Goal: Find specific page/section: Find specific page/section

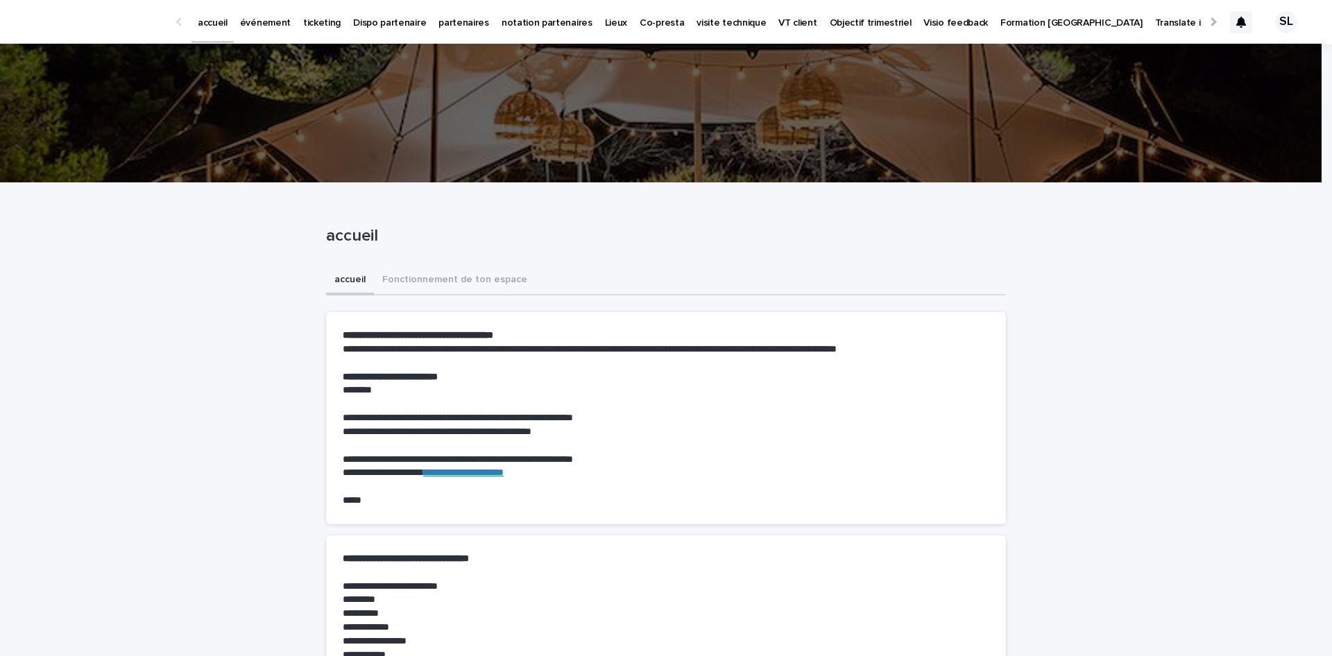
click at [244, 37] on link "événement" at bounding box center [265, 21] width 63 height 43
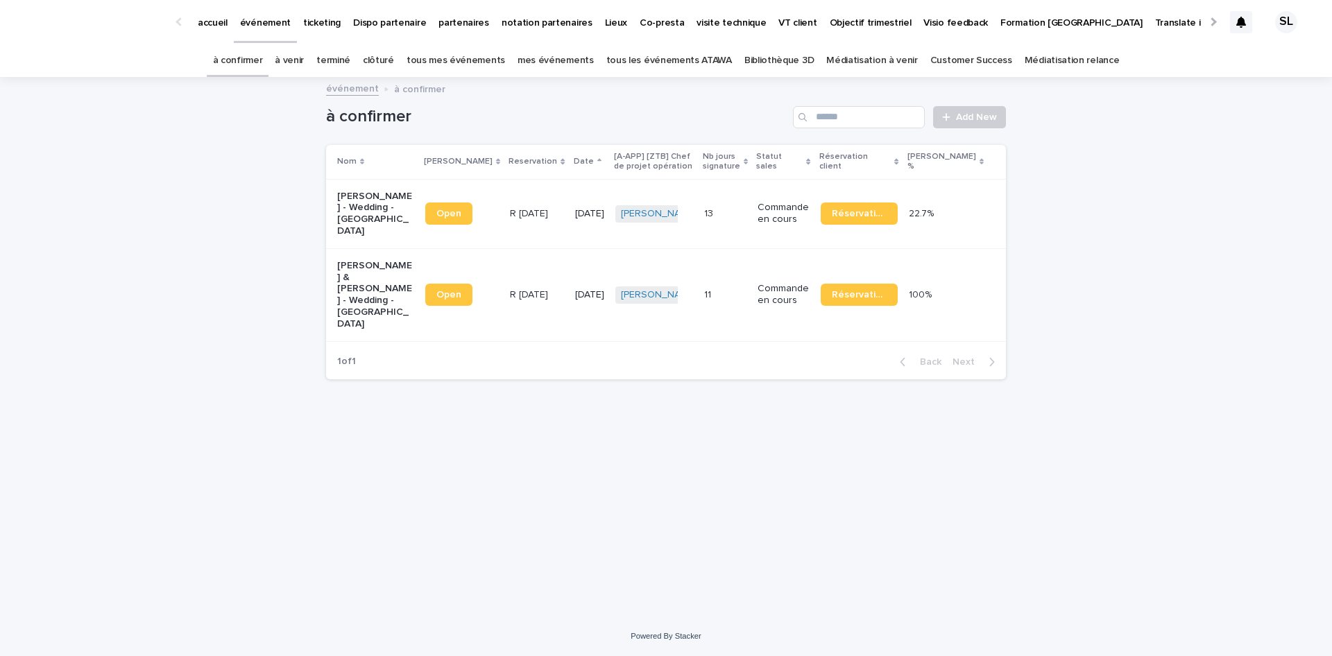
click at [304, 60] on link "à venir" at bounding box center [289, 60] width 29 height 33
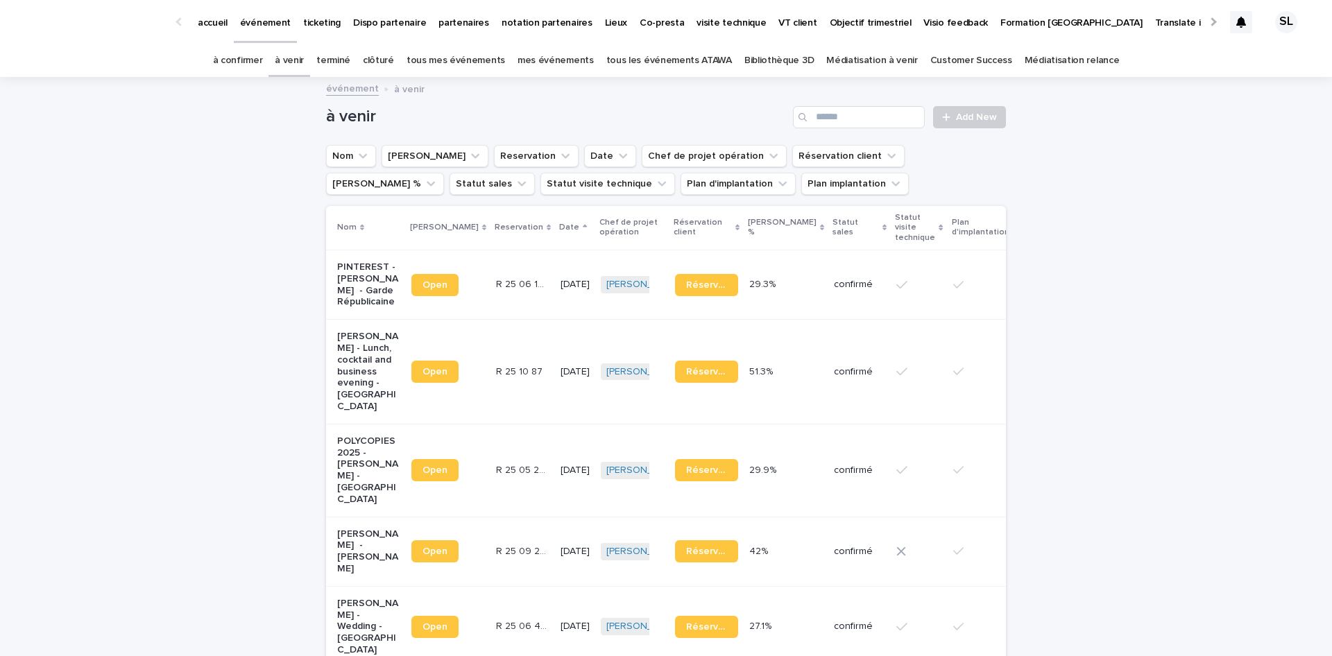
click at [455, 65] on link "tous mes événements" at bounding box center [456, 60] width 99 height 33
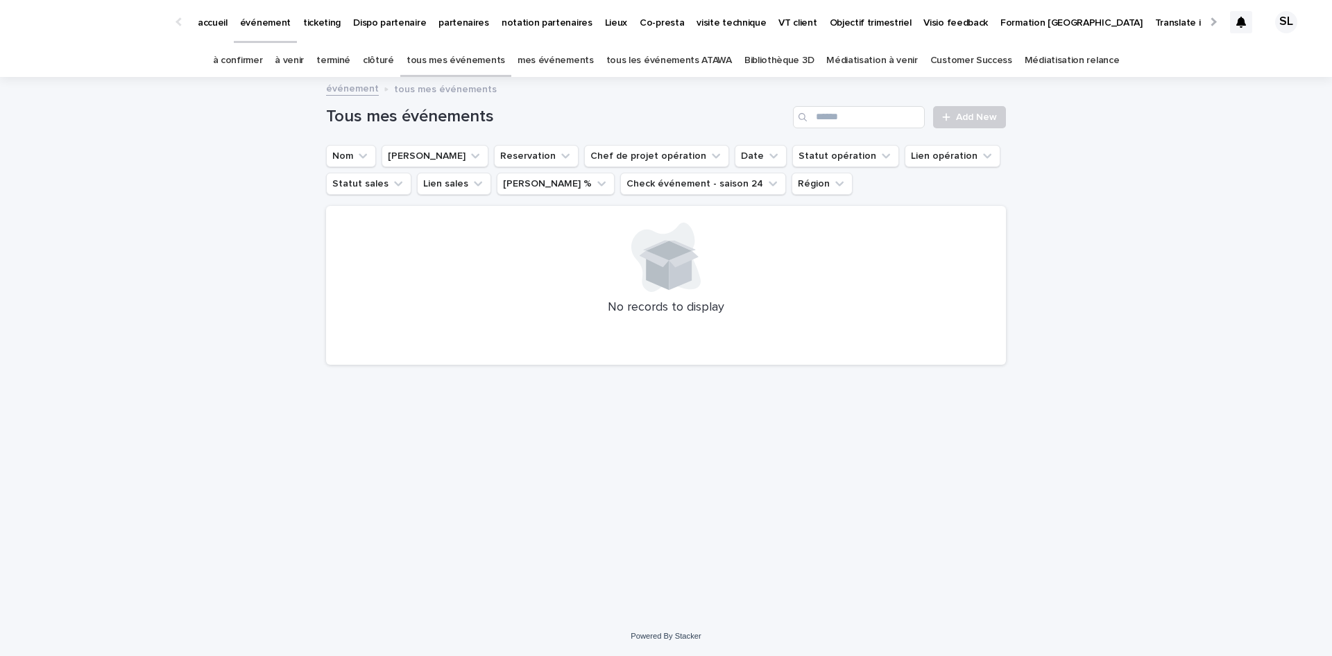
click at [566, 57] on link "mes événements" at bounding box center [556, 60] width 76 height 33
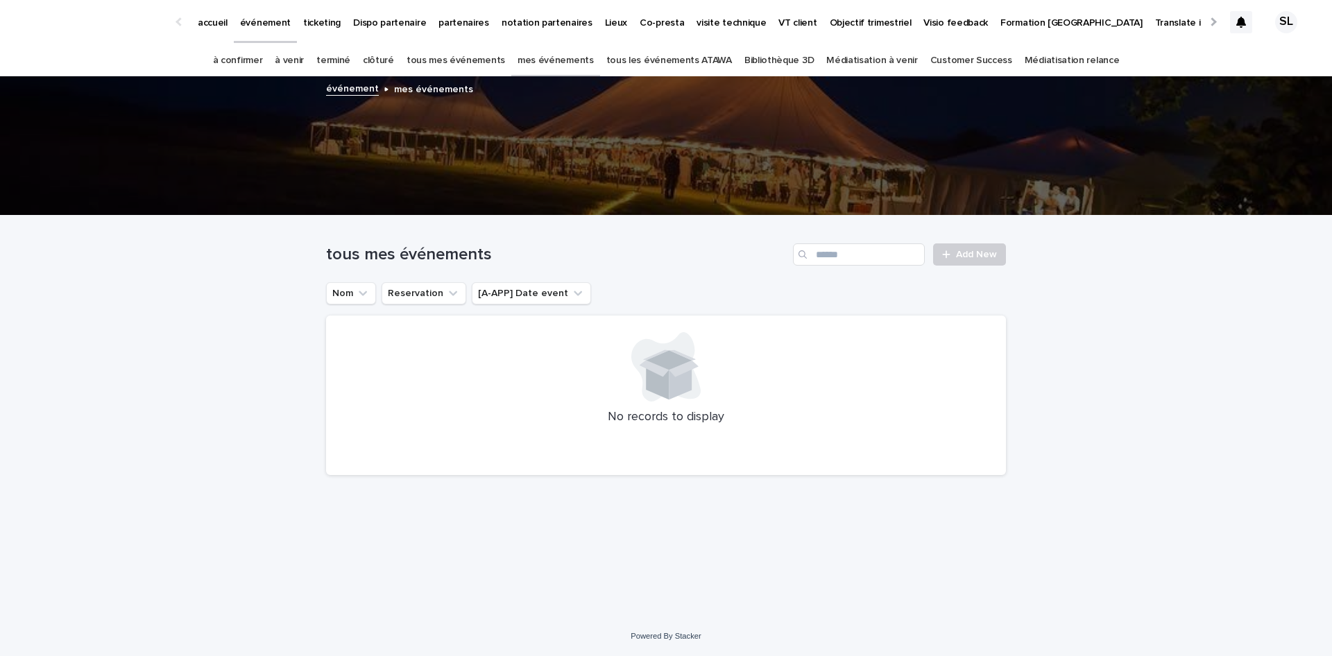
click at [650, 65] on link "tous les événements ATAWA" at bounding box center [669, 60] width 126 height 33
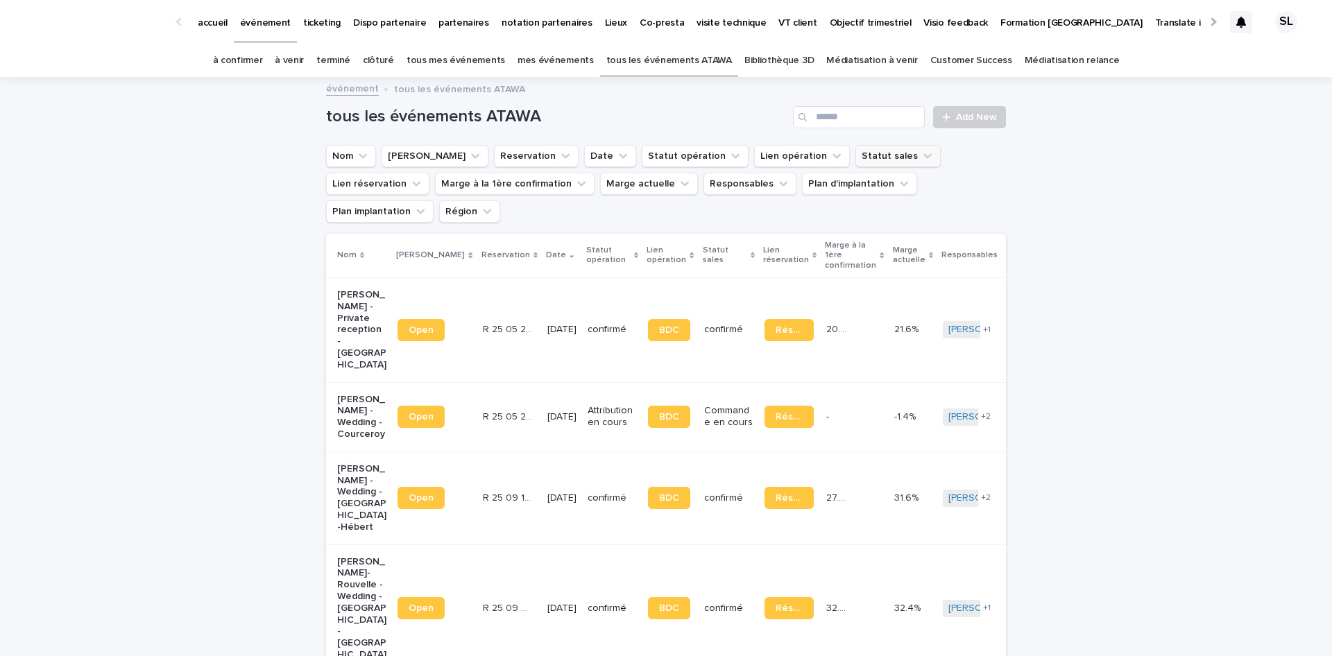
click at [856, 157] on button "Statut sales" at bounding box center [898, 156] width 85 height 22
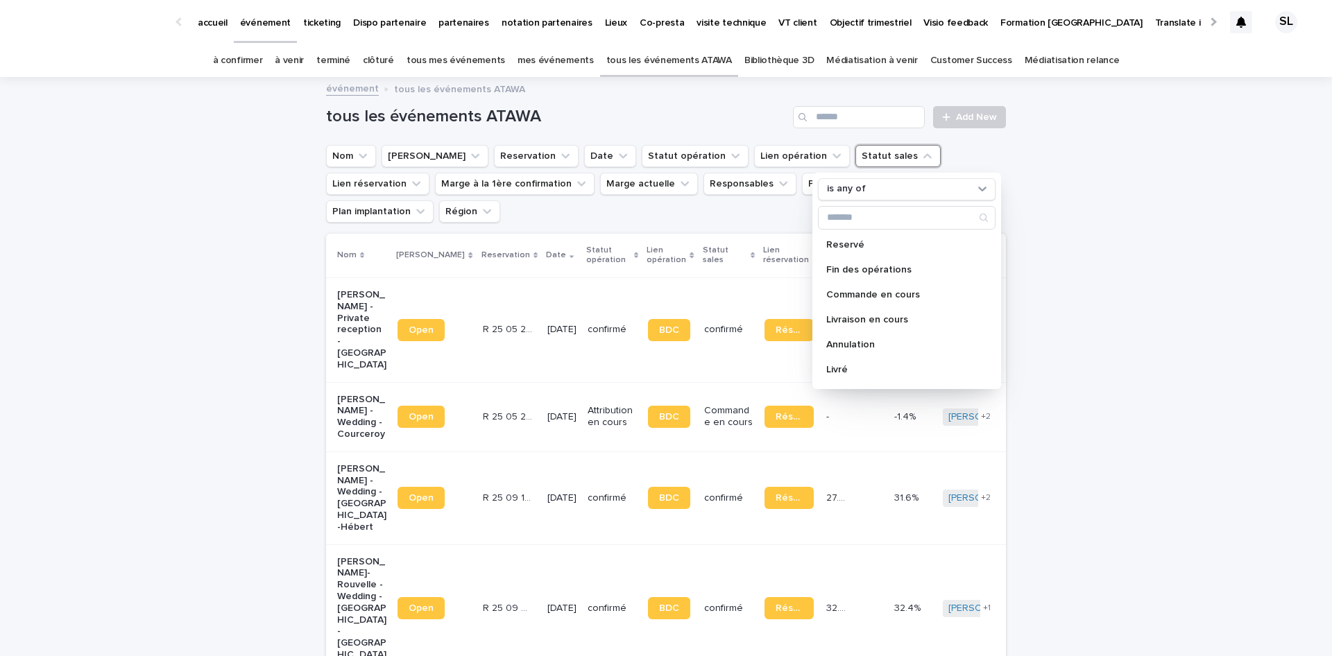
click at [718, 113] on h1 "tous les événements ATAWA" at bounding box center [556, 117] width 461 height 20
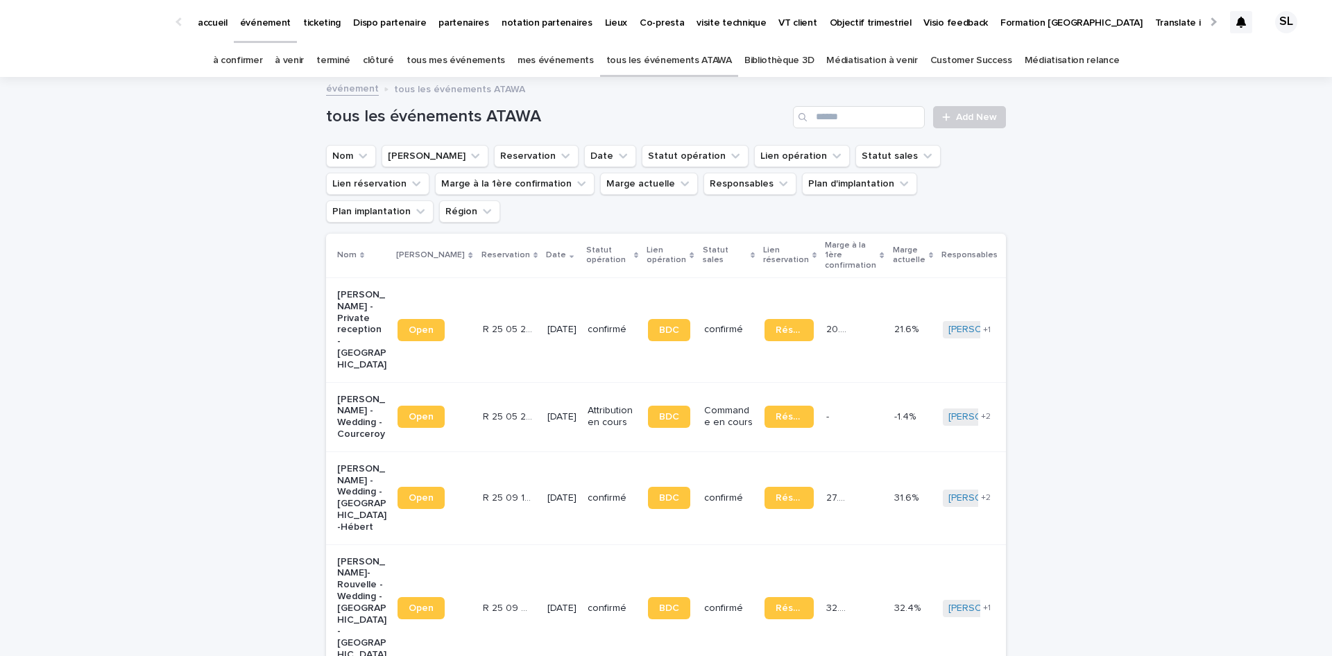
click at [310, 67] on div "à venir" at bounding box center [290, 60] width 42 height 33
click at [346, 62] on link "terminé" at bounding box center [333, 60] width 34 height 33
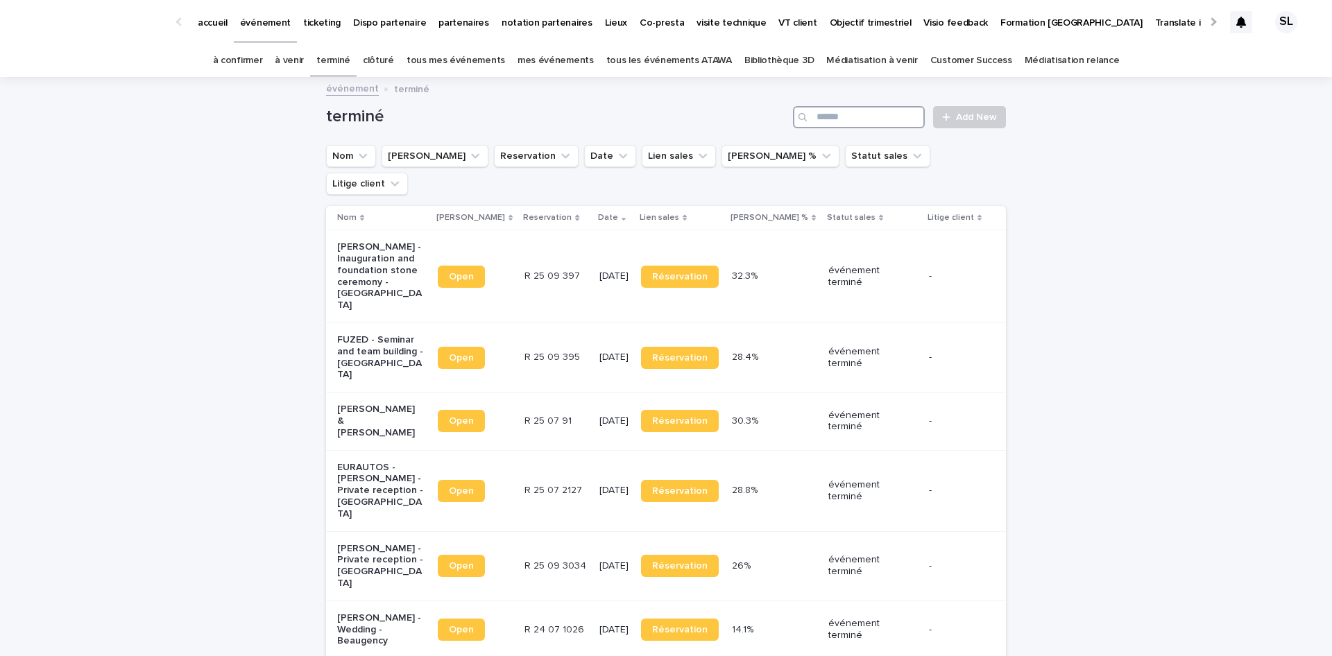
click at [865, 108] on input "Search" at bounding box center [859, 117] width 132 height 22
click at [400, 67] on div "clôturé" at bounding box center [379, 60] width 44 height 33
click at [393, 55] on link "clôturé" at bounding box center [378, 60] width 31 height 33
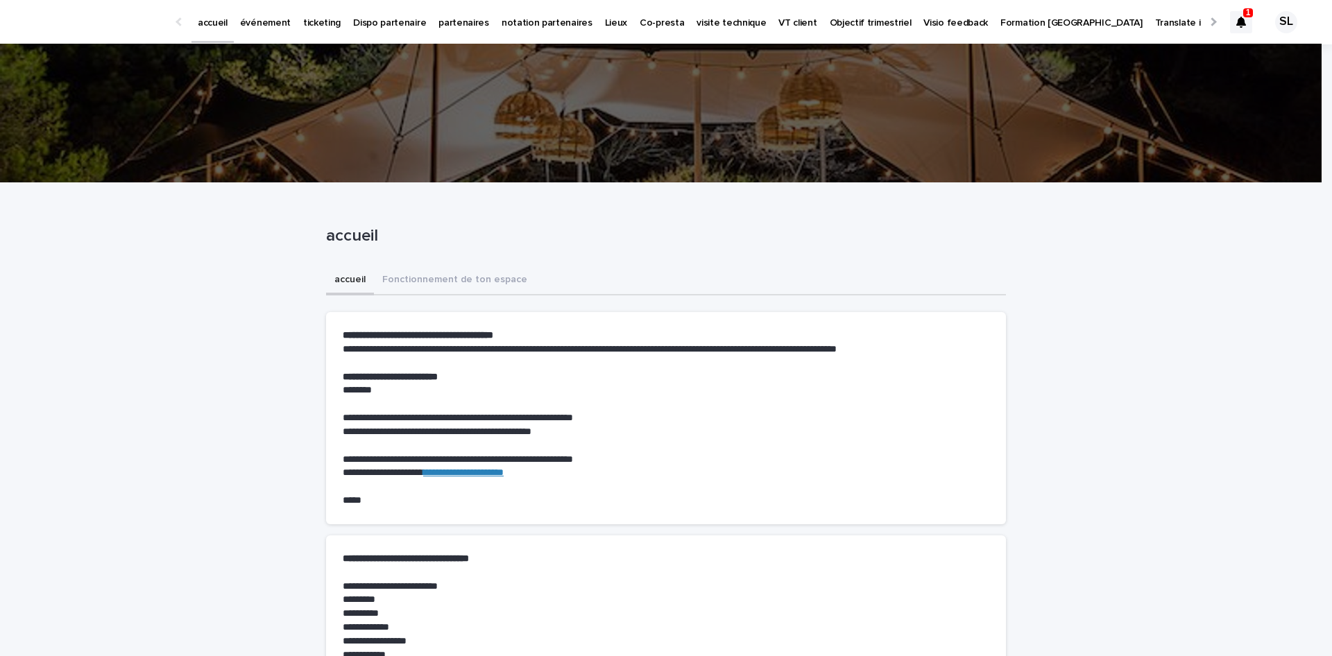
click at [1230, 11] on div at bounding box center [1241, 22] width 22 height 22
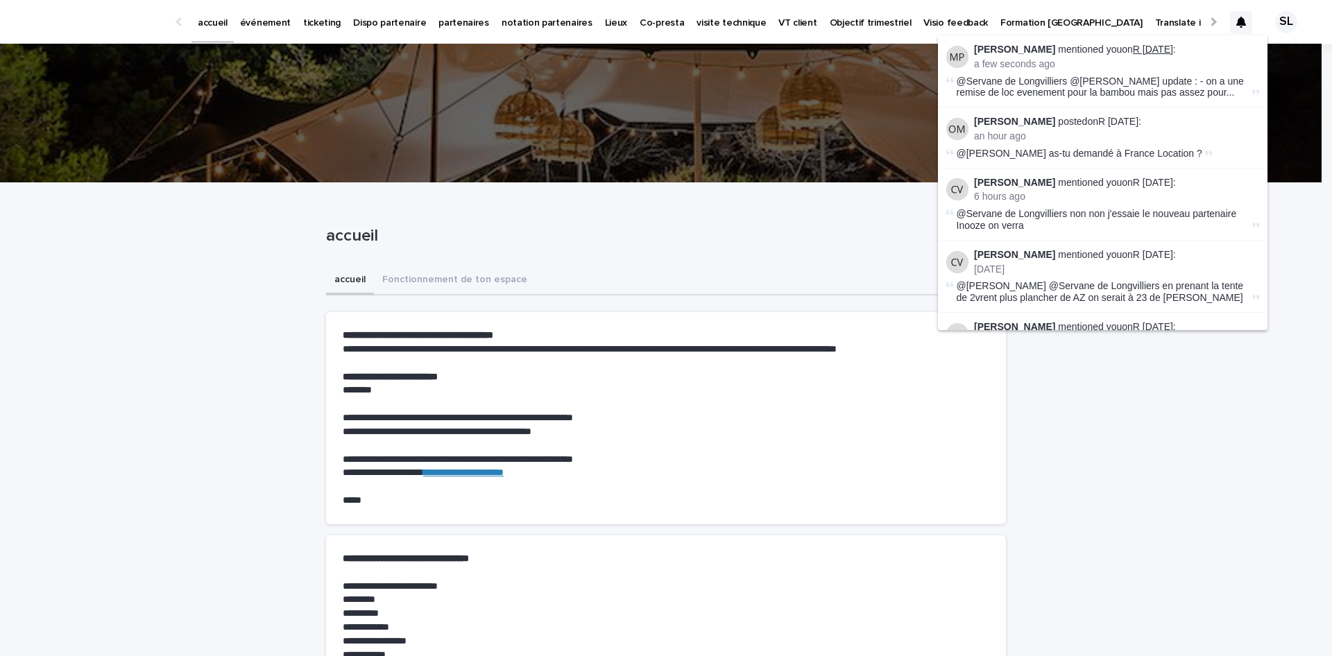
click at [1159, 49] on link "R [DATE]" at bounding box center [1153, 49] width 40 height 11
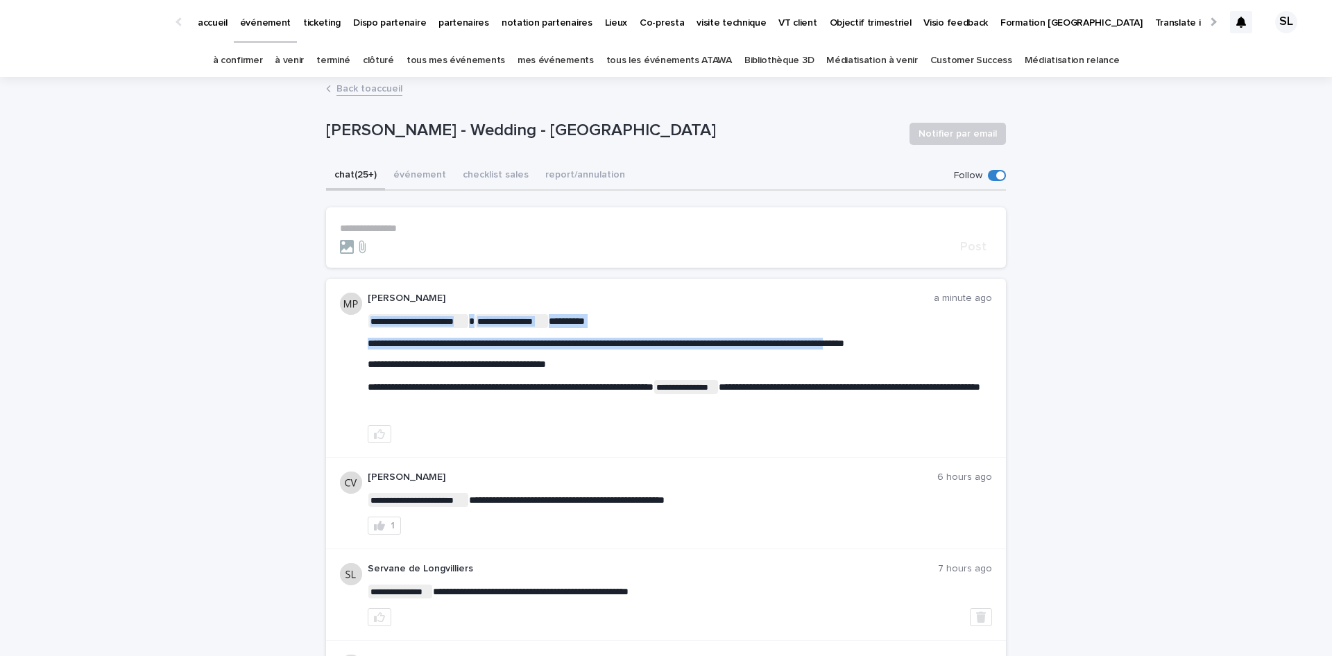
drag, startPoint x: 882, startPoint y: 343, endPoint x: 947, endPoint y: 343, distance: 64.5
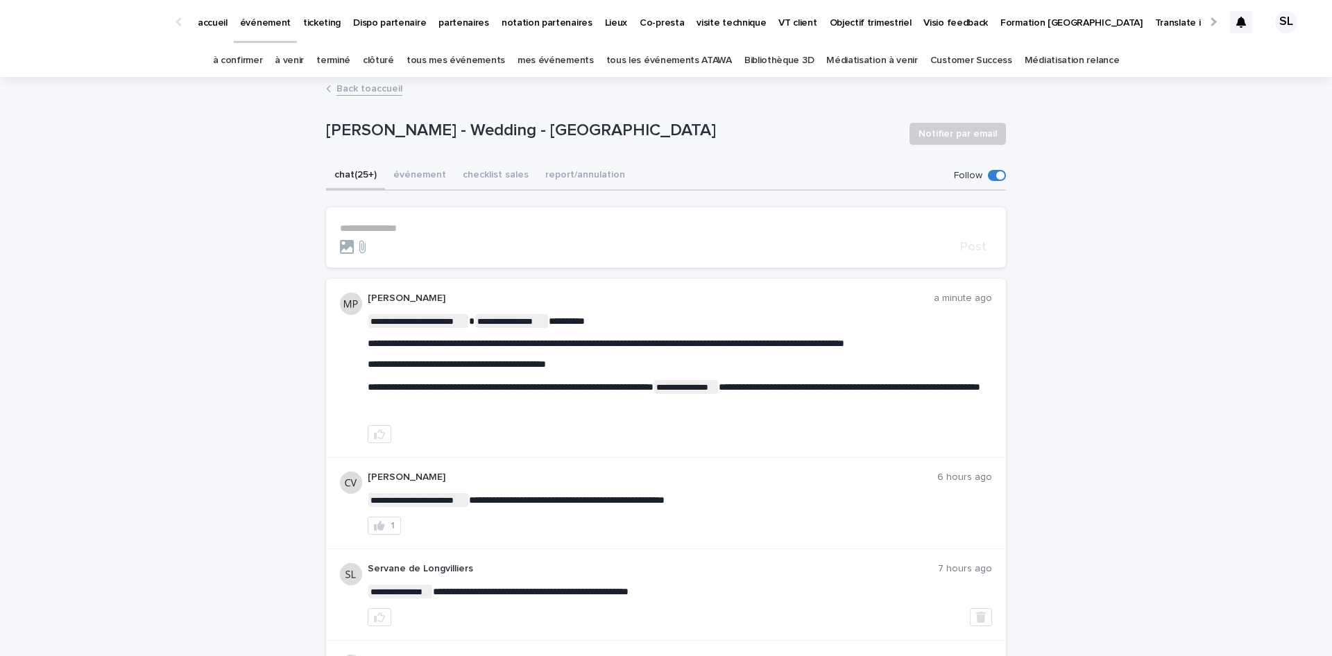
click at [877, 360] on p "**********" at bounding box center [680, 365] width 625 height 12
click at [583, 393] on p "**********" at bounding box center [680, 387] width 625 height 14
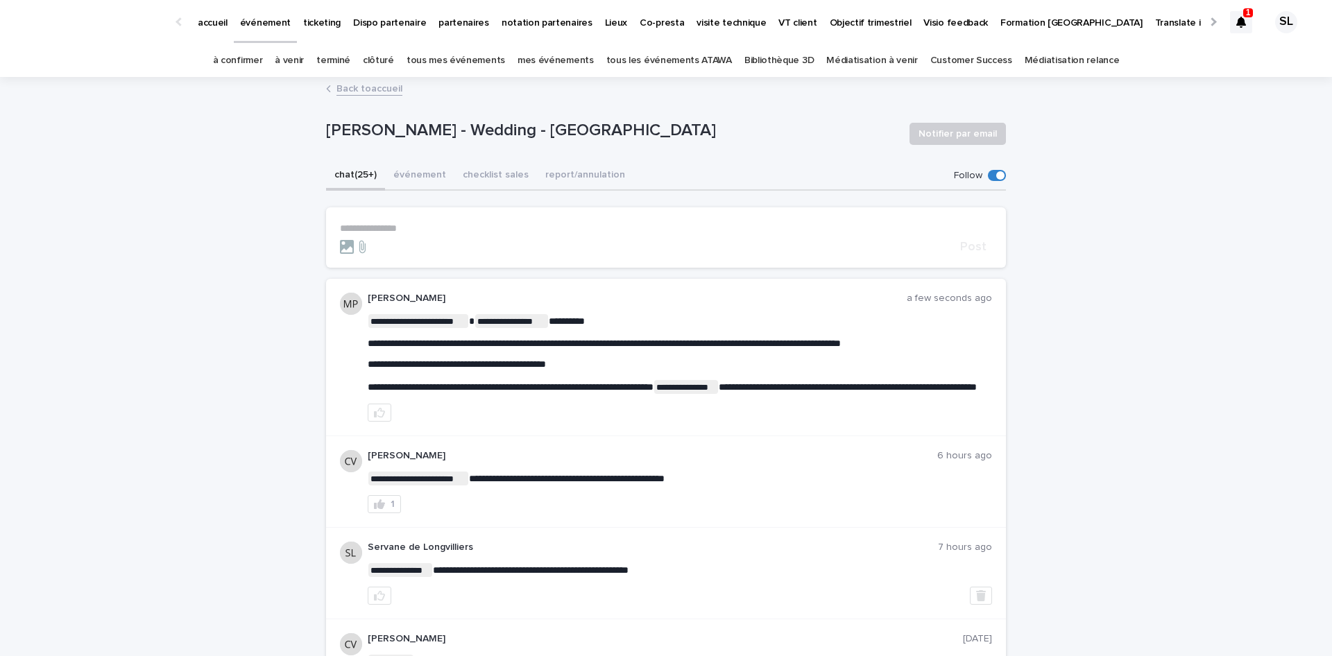
click at [1230, 10] on div "1" at bounding box center [1241, 22] width 22 height 58
click at [1237, 17] on icon at bounding box center [1242, 22] width 10 height 11
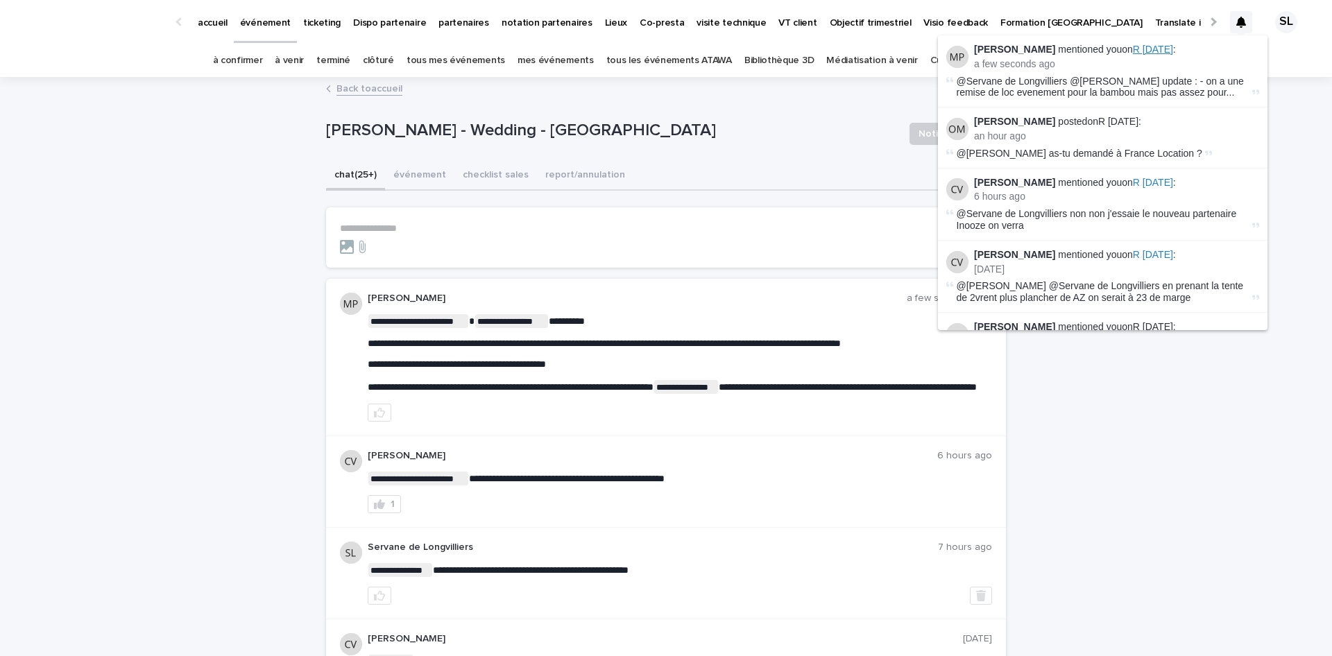
click at [1141, 44] on span "R [DATE]" at bounding box center [1153, 49] width 40 height 11
click at [768, 262] on section "**********" at bounding box center [666, 237] width 680 height 60
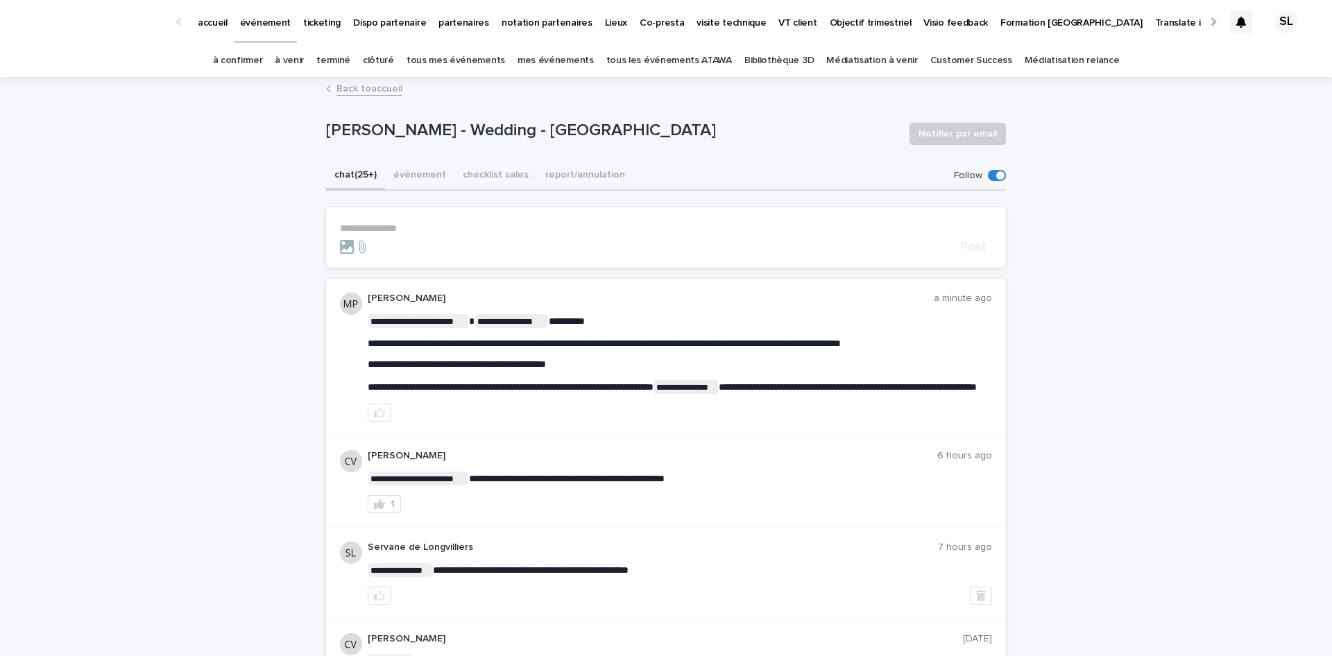
click at [251, 60] on link "à confirmer" at bounding box center [238, 60] width 50 height 33
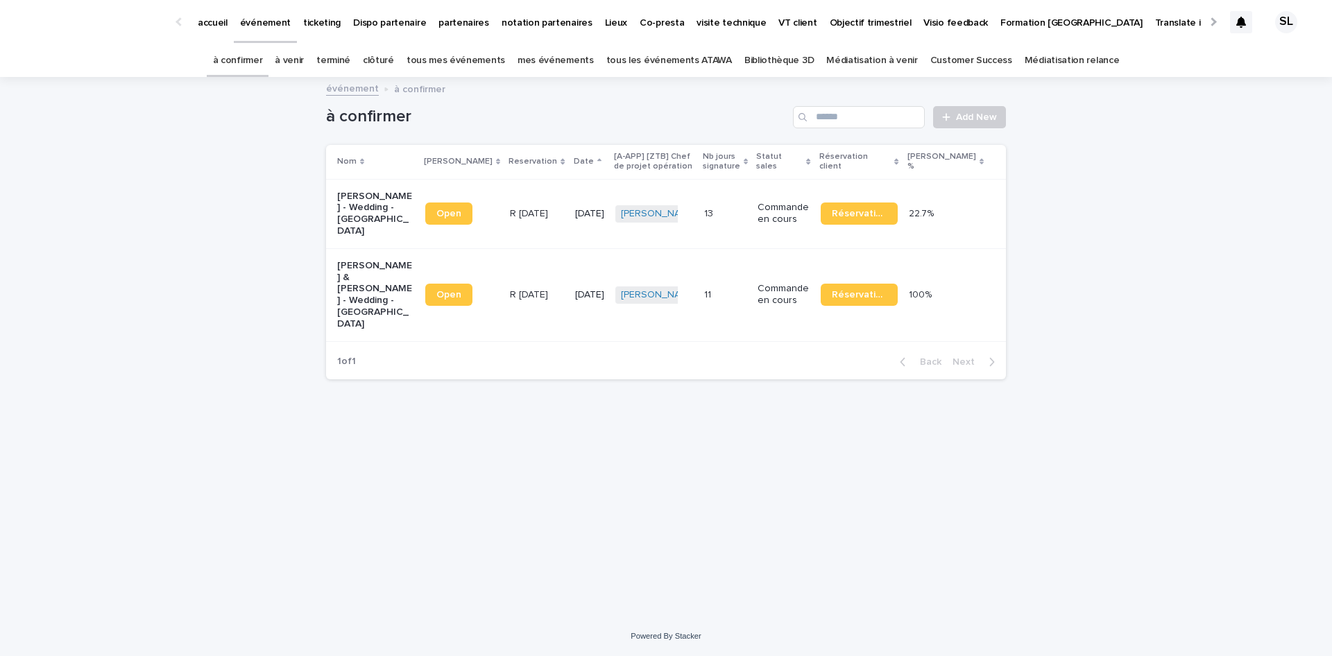
click at [262, 80] on div "événement à confirmer" at bounding box center [666, 89] width 1332 height 19
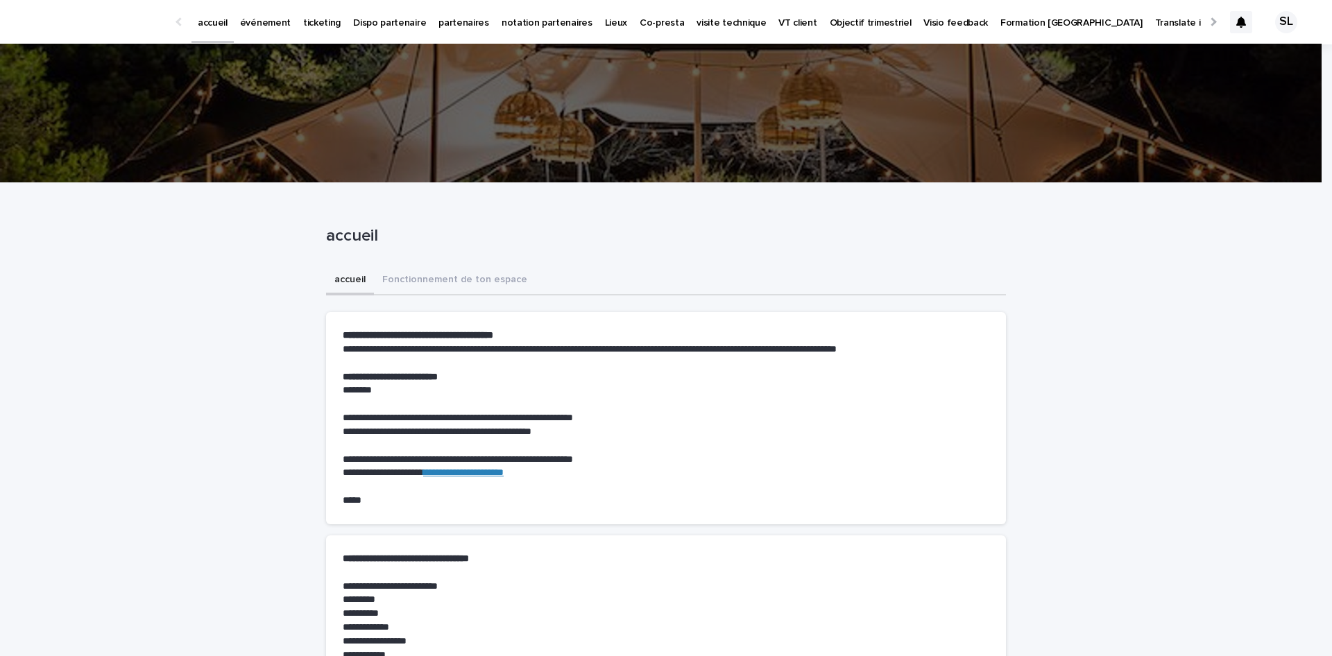
click at [275, 27] on p "événement" at bounding box center [265, 14] width 51 height 29
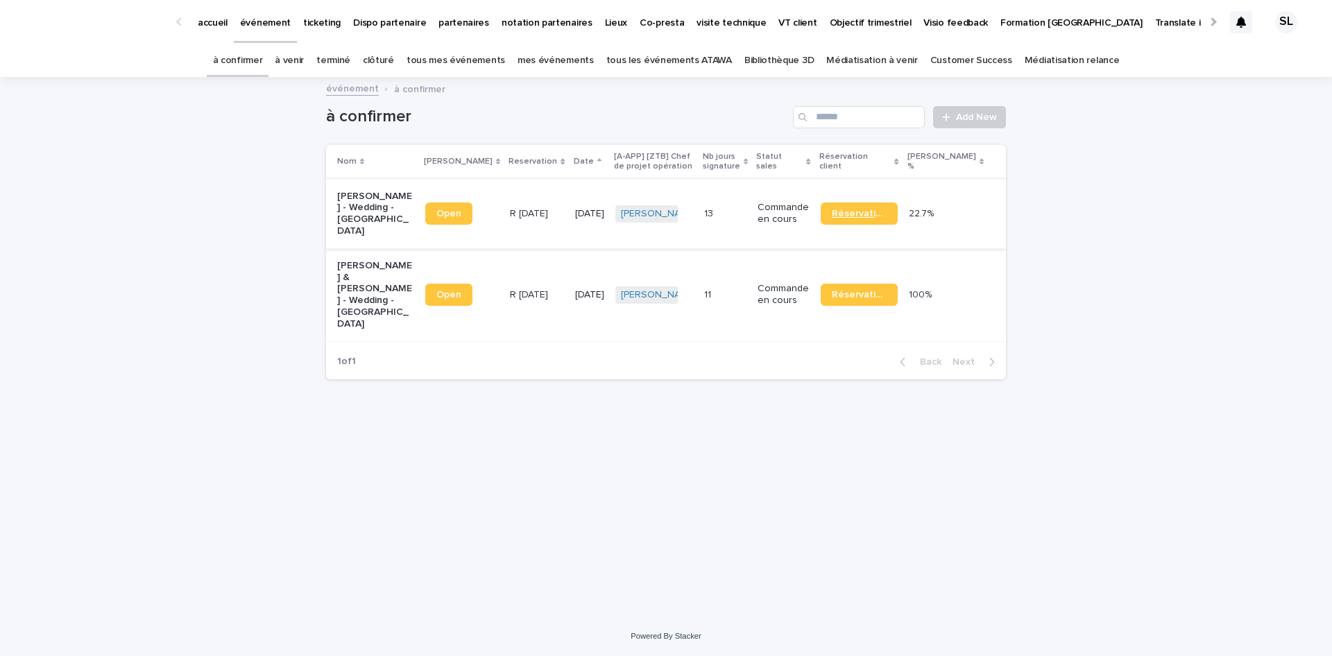
click at [887, 210] on span "Réservation" at bounding box center [859, 214] width 55 height 10
